Goal: Task Accomplishment & Management: Use online tool/utility

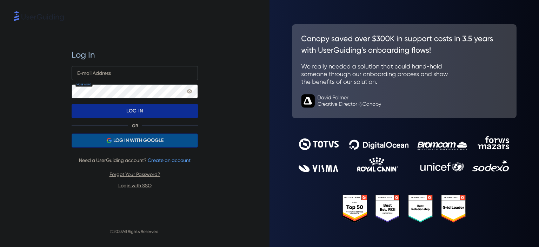
click at [138, 141] on span "LOG IN WITH GOOGLE" at bounding box center [138, 140] width 50 height 8
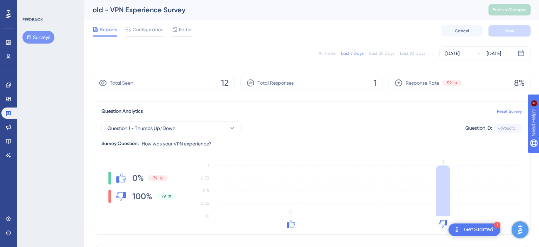
click at [463, 132] on div "Question 1 - Thumbs Up/Down Question ID: 4696e6fb... Copy" at bounding box center [311, 128] width 420 height 14
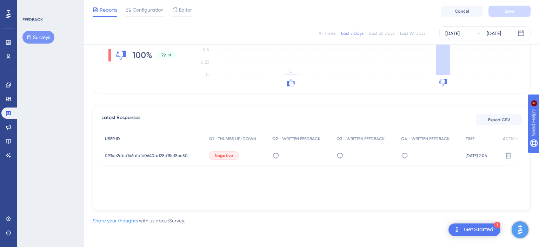
scroll to position [101, 0]
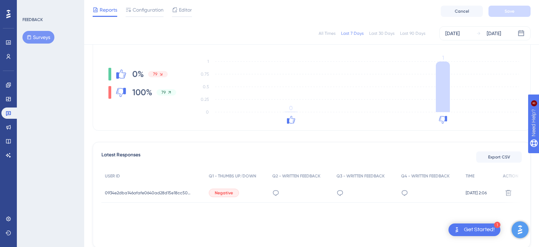
click at [121, 154] on span "Latest Responses" at bounding box center [120, 156] width 39 height 13
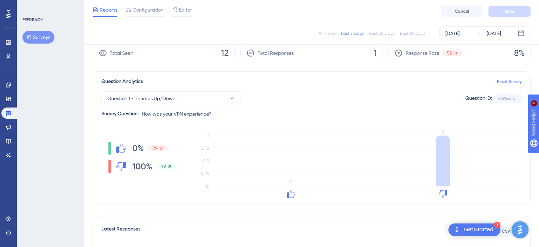
scroll to position [138, 0]
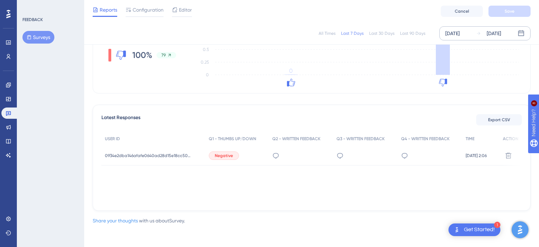
click at [521, 33] on icon at bounding box center [521, 33] width 6 height 6
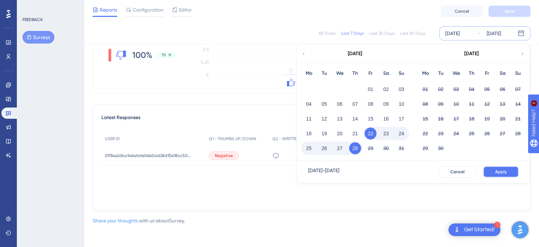
click at [496, 173] on span "Apply" at bounding box center [501, 172] width 12 height 6
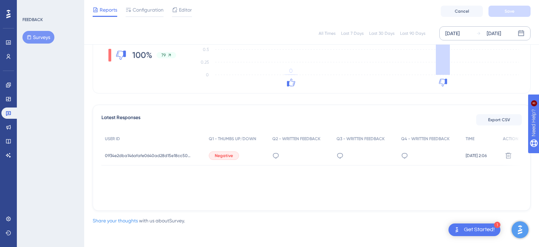
click at [139, 170] on div "USER ID Q1 - THUMBS UP/DOWN Q2 - WRITTEN FEEDBACK Q3 - WRITTEN FEEDBACK Q4 - WR…" at bounding box center [311, 167] width 420 height 70
click at [133, 154] on span "0934e2dba146afafe0640ad28d15e18cc50e5449b516853d61b682f65da60796" at bounding box center [149, 156] width 88 height 6
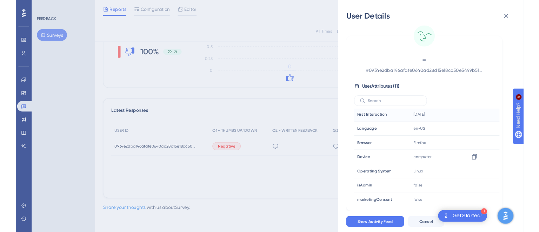
scroll to position [0, 0]
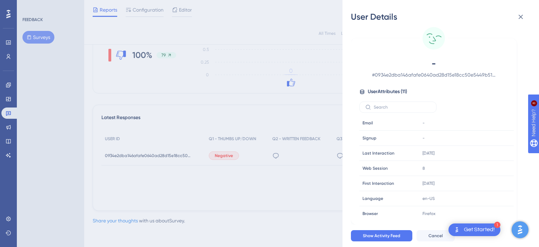
click at [423, 76] on span "# 0934e2dba146afafe0640ad28d15e18cc50e5449b516853d61b682f65da60796" at bounding box center [433, 75] width 123 height 8
copy span "0934e2dba146afafe0640ad28d15e18cc50e5449b516853d61b682f65da60796"
click at [487, 75] on span "# 0934e2dba146afafe0640ad28d15e18cc50e5449b516853d61b682f65da60796" at bounding box center [433, 75] width 123 height 8
click at [497, 75] on div "- # 0934e2dba146afafe0640ad28d15e18cc50e5449b516853d61b682f65da60796" at bounding box center [433, 68] width 149 height 21
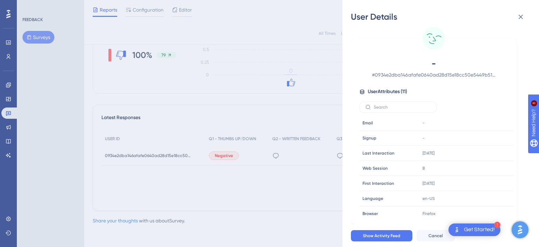
click at [433, 39] on circle at bounding box center [433, 38] width 22 height 22
click at [416, 77] on span "# 0934e2dba146afafe0640ad28d15e18cc50e5449b516853d61b682f65da60796" at bounding box center [433, 75] width 123 height 8
click at [416, 76] on span "# 0934e2dba146afafe0640ad28d15e18cc50e5449b516853d61b682f65da60796" at bounding box center [433, 75] width 123 height 8
copy span "#"
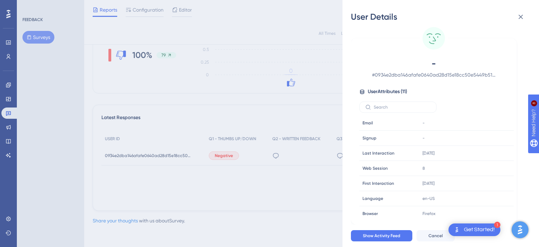
click at [268, 203] on div "User Details - # 0934e2dba146afafe0640ad28d15e18cc50e5449b516853d61b682f65da607…" at bounding box center [269, 123] width 539 height 247
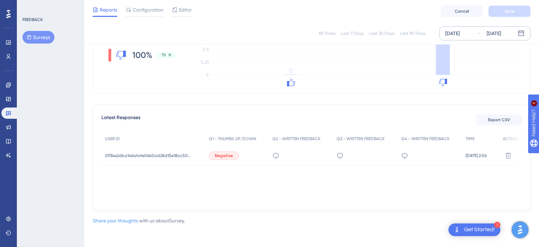
click at [520, 33] on icon at bounding box center [520, 33] width 7 height 7
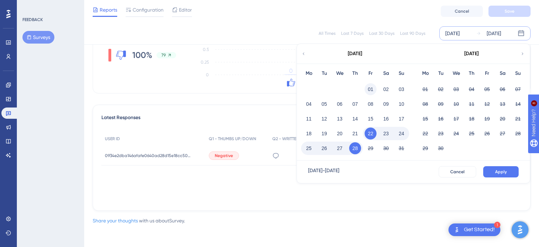
click at [371, 89] on button "01" at bounding box center [370, 89] width 12 height 12
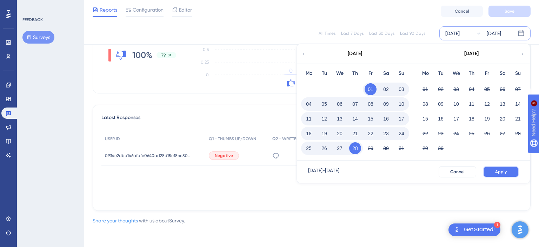
click at [504, 169] on span "Apply" at bounding box center [501, 172] width 12 height 6
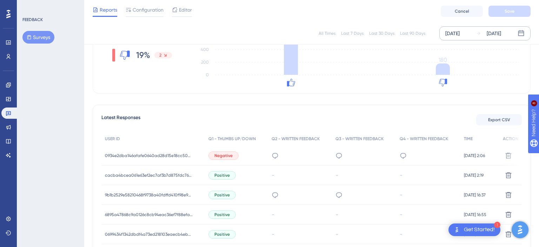
click at [352, 95] on div "All Times Last 7 Days Last 30 Days Last 90 Days [DATE] [DATE] Total Seen 4054 T…" at bounding box center [312, 247] width 438 height 646
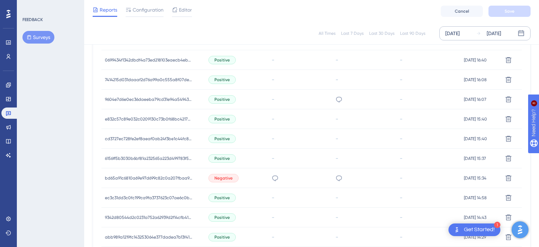
scroll to position [497, 0]
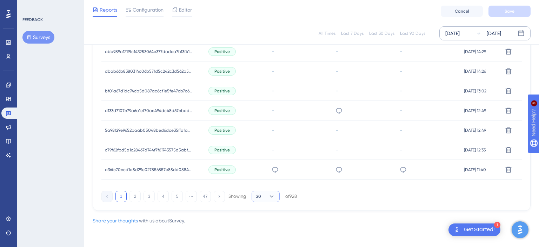
click at [276, 196] on button "20" at bounding box center [266, 195] width 28 height 11
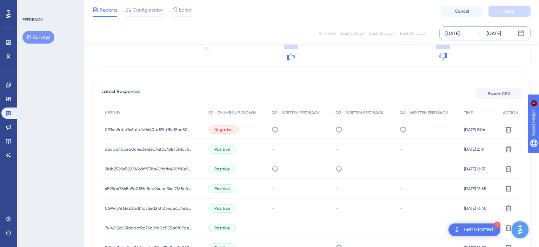
scroll to position [127, 0]
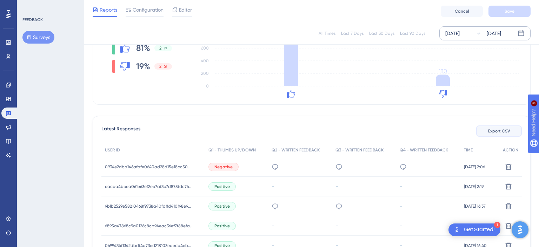
click at [502, 130] on span "Export CSV" at bounding box center [499, 131] width 22 height 6
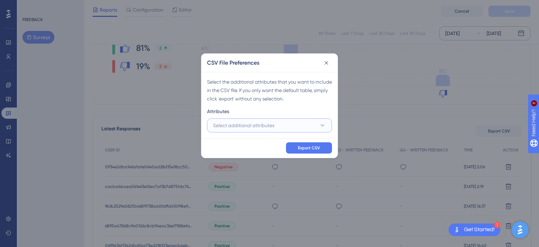
click at [307, 122] on button "Select additional attributes" at bounding box center [269, 125] width 125 height 14
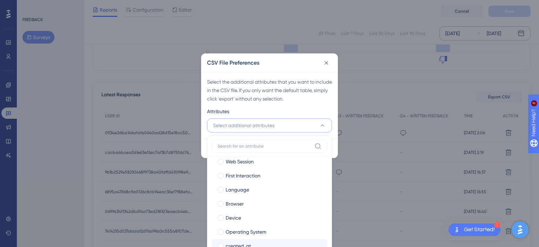
scroll to position [0, 0]
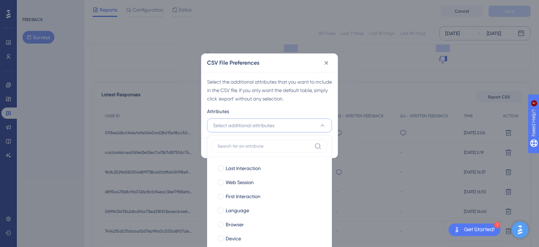
click at [307, 106] on div "Select the additional attributes that you want to include in the CSV file. If y…" at bounding box center [269, 105] width 136 height 66
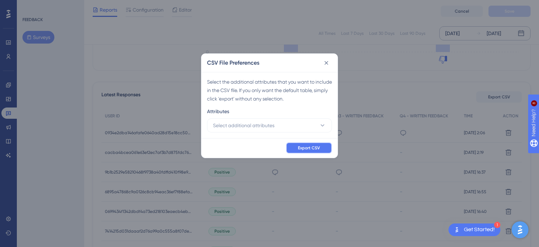
click at [312, 149] on span "Export CSV" at bounding box center [309, 148] width 22 height 6
